Goal: Task Accomplishment & Management: Manage account settings

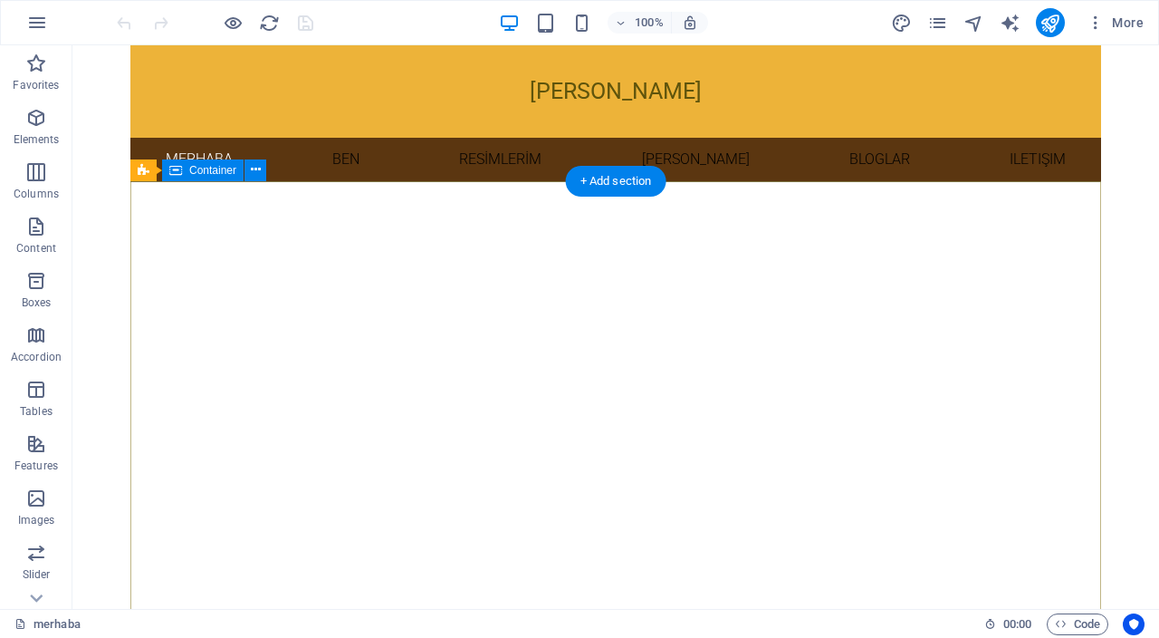
scroll to position [59, 0]
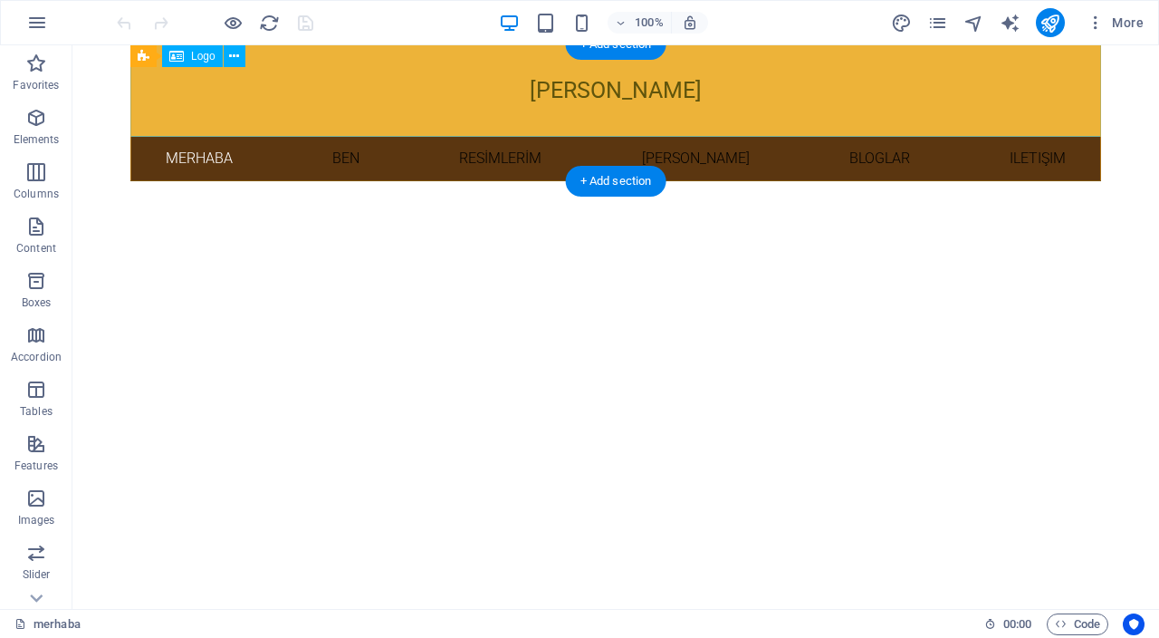
click at [634, 91] on div "[PERSON_NAME]" at bounding box center [615, 90] width 971 height 92
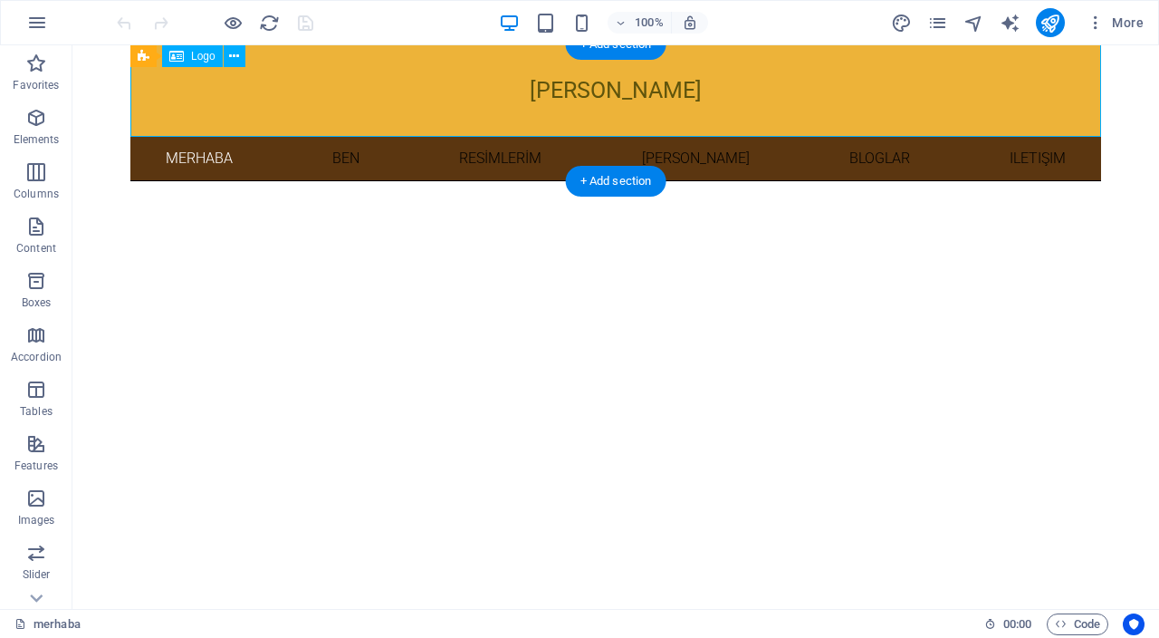
click at [634, 91] on div "[PERSON_NAME]" at bounding box center [615, 90] width 971 height 92
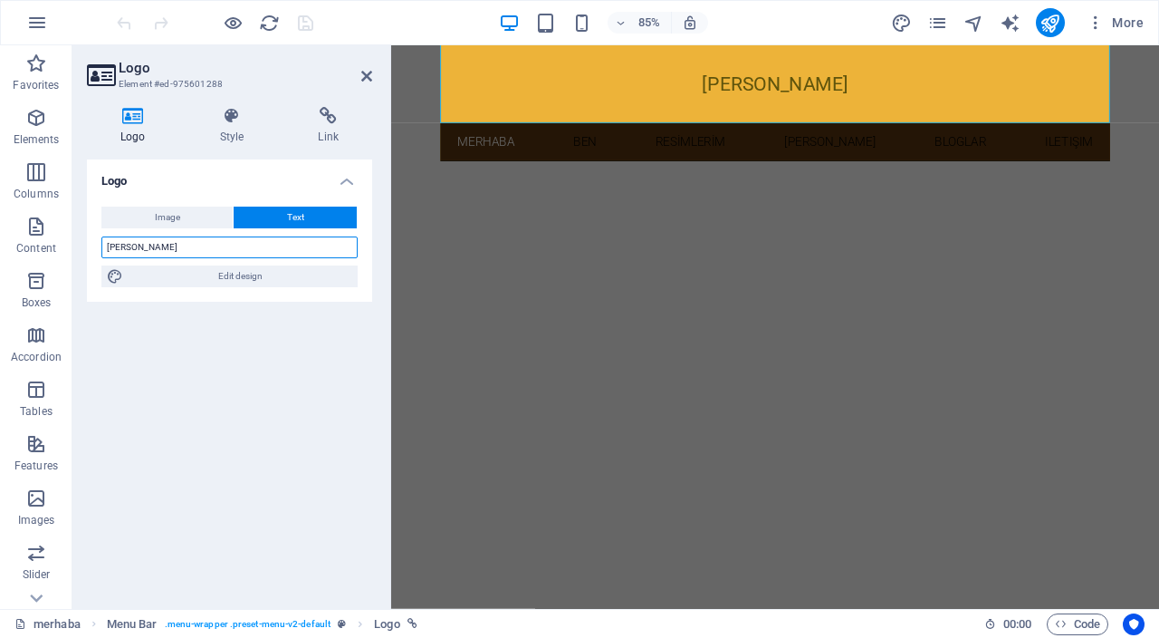
click at [198, 247] on input "[PERSON_NAME]" at bounding box center [229, 247] width 256 height 22
